Goal: Navigation & Orientation: Find specific page/section

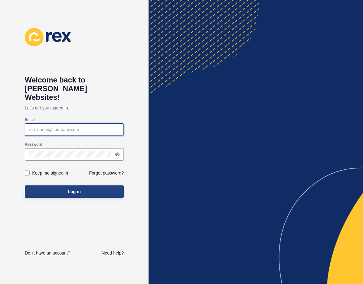
type input "[PERSON_NAME][EMAIL_ADDRESS][DOMAIN_NAME]"
click at [80, 188] on span "Log in" at bounding box center [74, 191] width 13 height 6
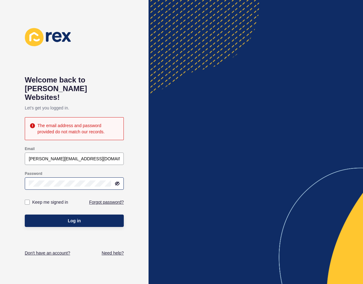
click at [118, 177] on div at bounding box center [74, 183] width 99 height 12
click at [118, 178] on div at bounding box center [74, 183] width 99 height 12
click at [115, 181] on div at bounding box center [115, 183] width 9 height 5
drag, startPoint x: 114, startPoint y: 172, endPoint x: 115, endPoint y: 176, distance: 3.5
click at [115, 181] on div at bounding box center [115, 183] width 9 height 5
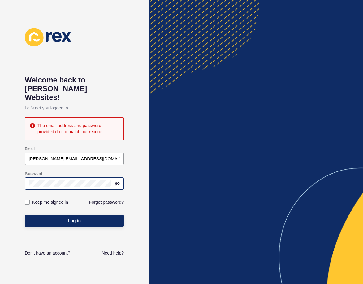
click at [115, 181] on icon at bounding box center [117, 183] width 5 height 5
click at [18, 176] on div "Welcome back to [PERSON_NAME] Websites! Let's get you logged in. The email addr…" at bounding box center [74, 142] width 149 height 284
click at [25, 214] on button "Log in" at bounding box center [74, 220] width 99 height 12
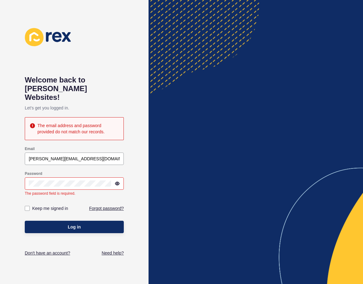
click at [92, 177] on div at bounding box center [74, 183] width 99 height 12
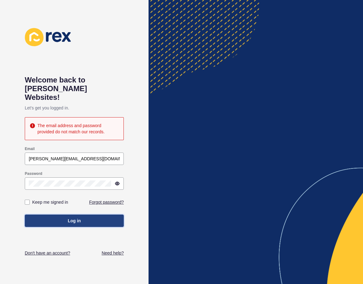
click at [32, 217] on button "Log in" at bounding box center [74, 220] width 99 height 12
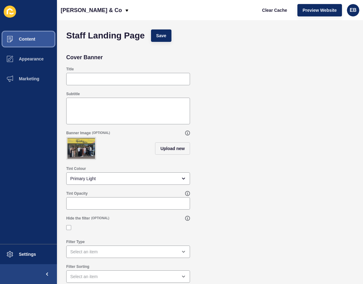
click at [44, 42] on button "Content" at bounding box center [28, 39] width 57 height 20
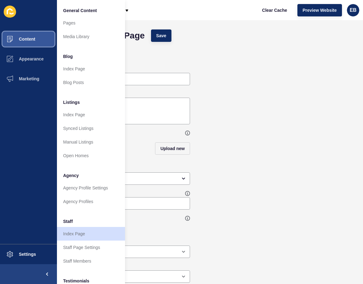
scroll to position [84, 0]
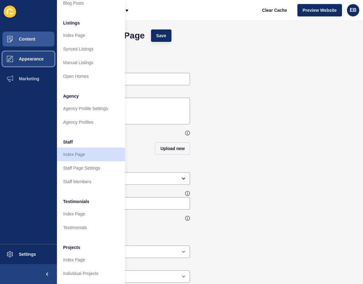
click at [34, 53] on button "Appearance" at bounding box center [28, 59] width 57 height 20
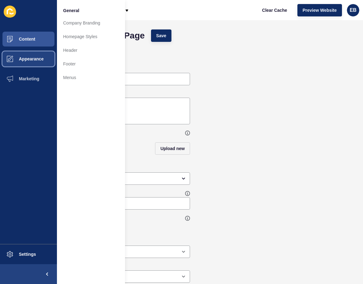
scroll to position [0, 0]
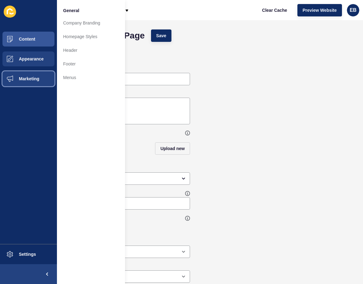
click at [40, 77] on button "Marketing" at bounding box center [28, 79] width 57 height 20
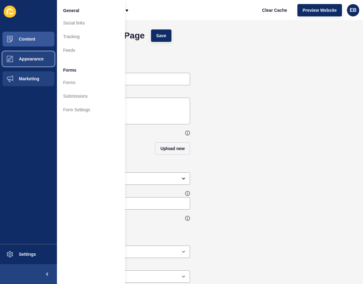
click at [27, 62] on button "Appearance" at bounding box center [28, 59] width 57 height 20
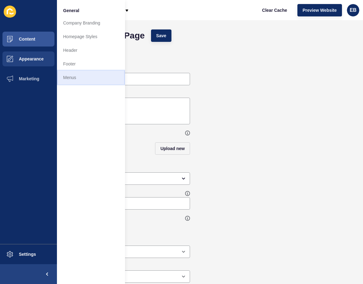
click at [95, 82] on link "Menus" at bounding box center [91, 78] width 68 height 14
